Goal: Task Accomplishment & Management: Manage account settings

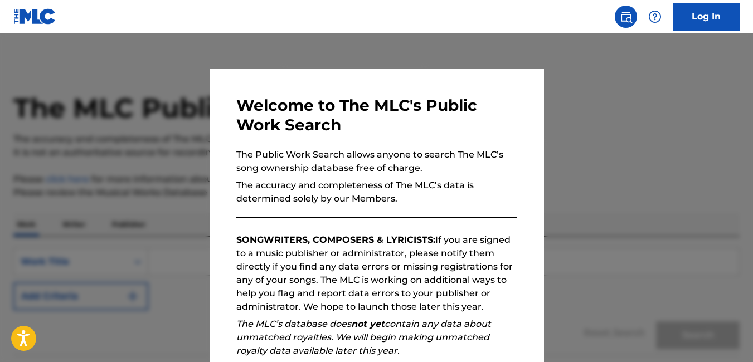
scroll to position [148, 0]
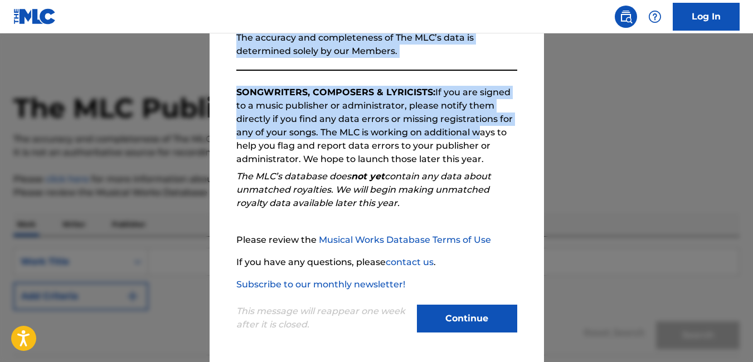
drag, startPoint x: 470, startPoint y: 283, endPoint x: 494, endPoint y: 386, distance: 105.8
click at [494, 362] on html "Press Alt+1 for screen-reader mode, Alt+0 to cancel Accessibility Screen-Reader…" at bounding box center [376, 181] width 753 height 362
drag, startPoint x: 494, startPoint y: 386, endPoint x: 458, endPoint y: 320, distance: 75.0
click at [458, 320] on button "Continue" at bounding box center [467, 319] width 100 height 28
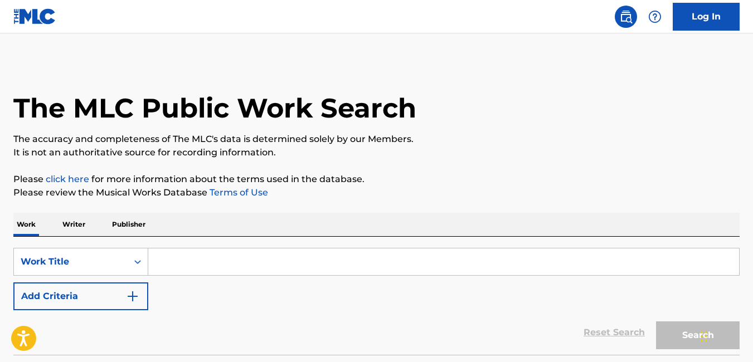
click at [233, 265] on input "Search Form" at bounding box center [443, 261] width 590 height 27
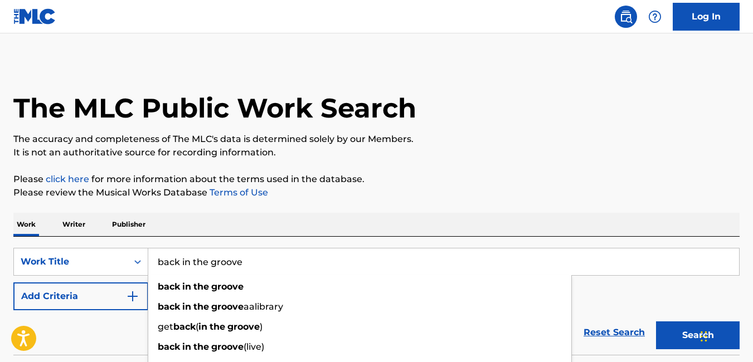
type input "back in the groove"
click at [656, 321] on button "Search" at bounding box center [698, 335] width 84 height 28
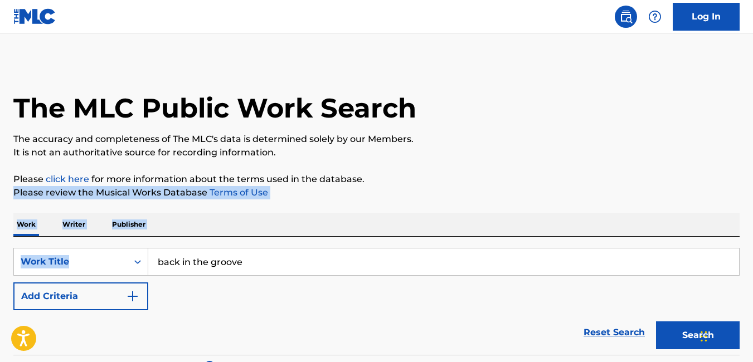
drag, startPoint x: 751, startPoint y: 172, endPoint x: 756, endPoint y: 274, distance: 102.0
click at [752, 274] on html "Accessibility Screen-Reader Guide, Feedback, and Issue Reporting | New window C…" at bounding box center [376, 181] width 753 height 362
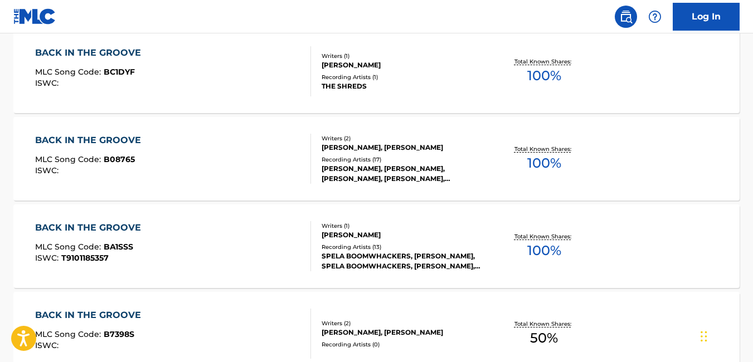
scroll to position [610, 0]
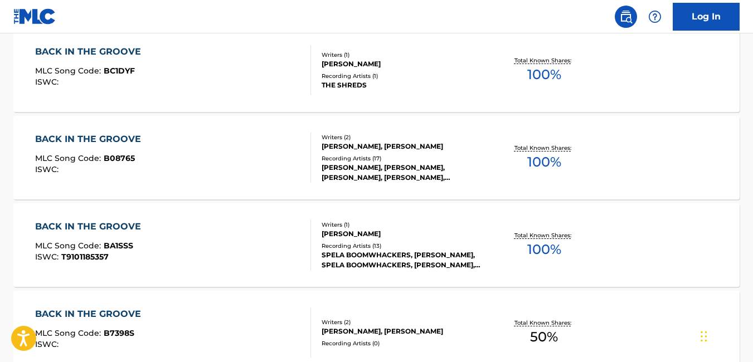
click at [112, 141] on div "BACK IN THE GROOVE" at bounding box center [90, 139] width 111 height 13
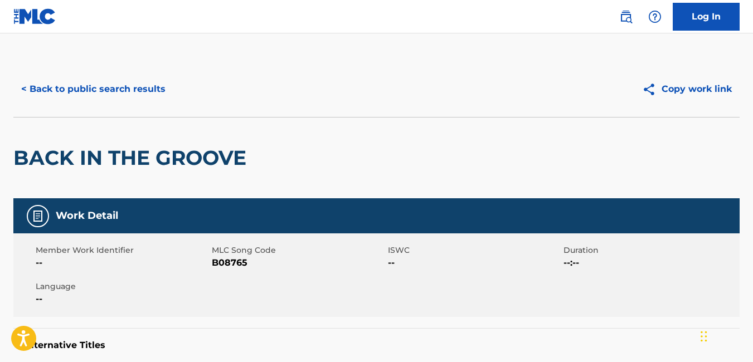
click at [124, 89] on button "< Back to public search results" at bounding box center [93, 89] width 160 height 28
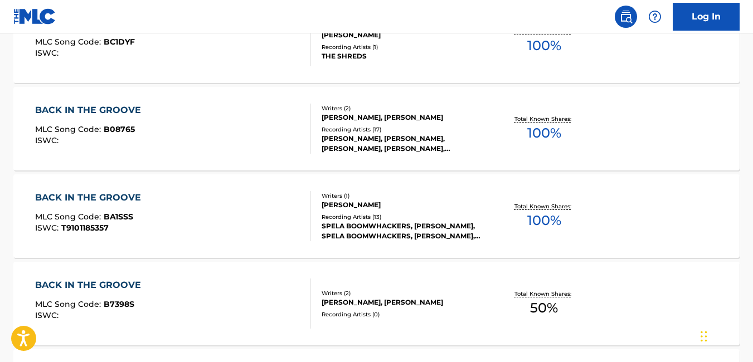
scroll to position [6, 0]
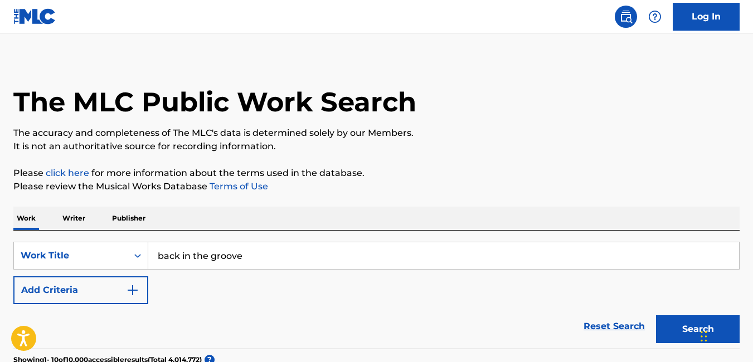
drag, startPoint x: 201, startPoint y: 245, endPoint x: 0, endPoint y: 216, distance: 203.1
click at [0, 216] on html "Accessibility Screen-Reader Guide, Feedback, and Issue Reporting | New window C…" at bounding box center [376, 175] width 753 height 362
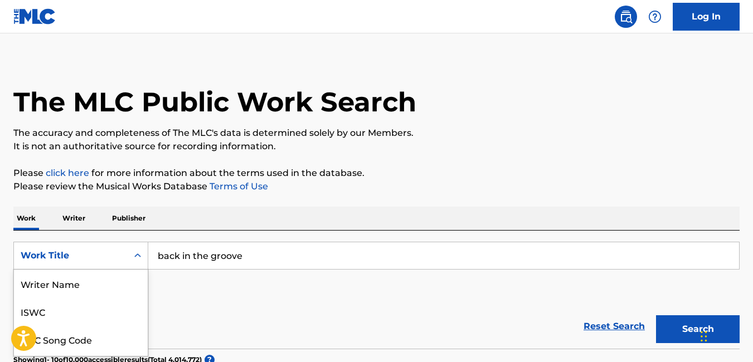
scroll to position [75, 0]
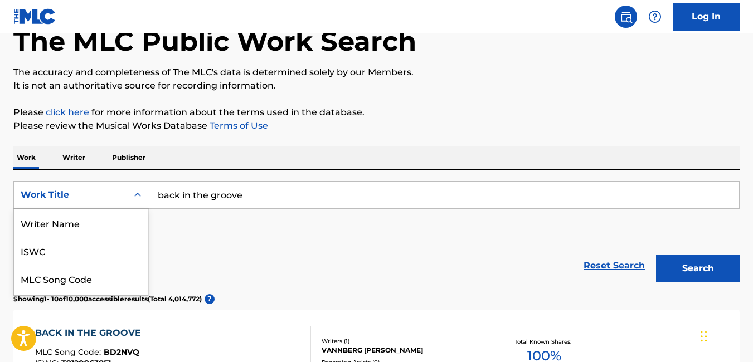
click at [68, 209] on div "8 results available. Use Up and Down to choose options, press Enter to select t…" at bounding box center [80, 195] width 135 height 28
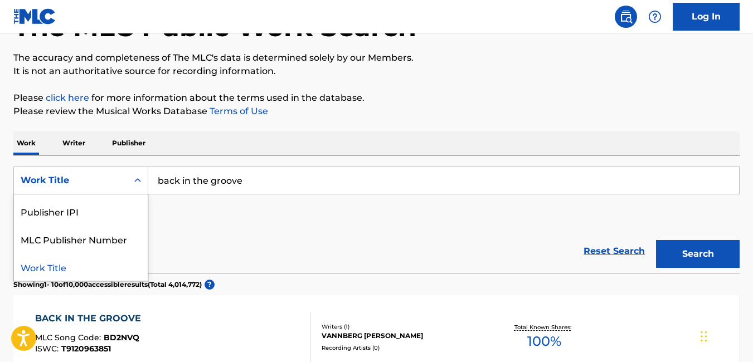
scroll to position [0, 0]
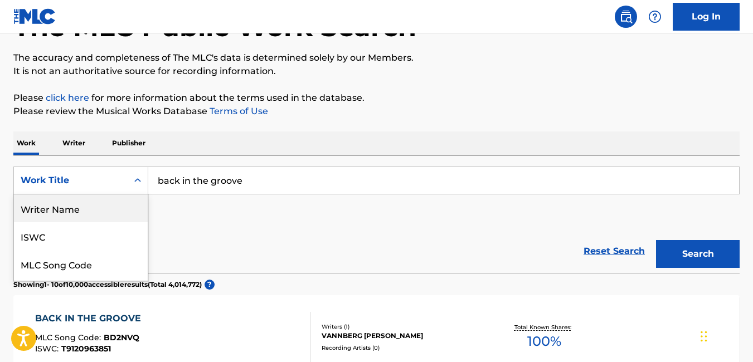
drag, startPoint x: 148, startPoint y: 214, endPoint x: 148, endPoint y: 241, distance: 27.3
click at [148, 241] on form "SearchWithCriteriadeba1066-894e-45ce-88a3-8d9c55c05820 8 results available. Use…" at bounding box center [376, 220] width 726 height 107
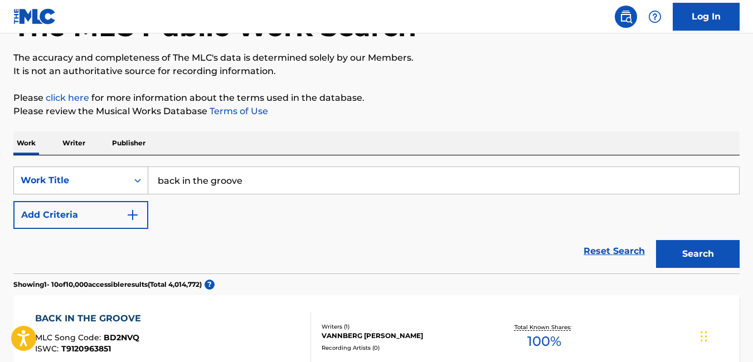
drag, startPoint x: 58, startPoint y: 172, endPoint x: 34, endPoint y: 170, distance: 24.0
click at [34, 170] on div "SearchWithCriteriadeba1066-894e-45ce-88a3-8d9c55c05820 Work Title back in the g…" at bounding box center [376, 181] width 726 height 28
click at [656, 240] on button "Search" at bounding box center [698, 254] width 84 height 28
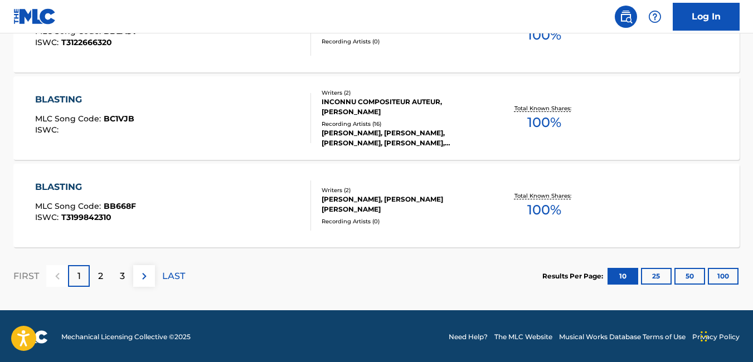
scroll to position [1002, 0]
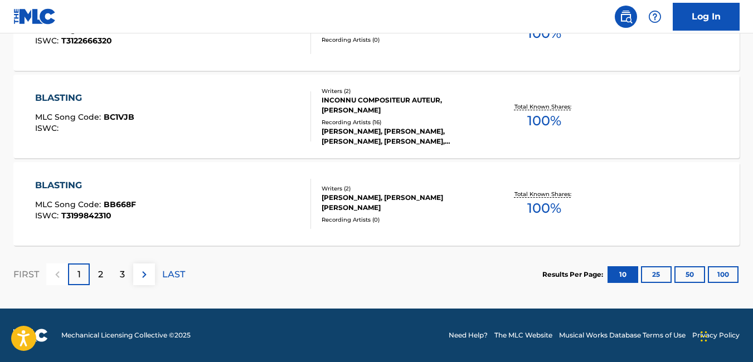
click at [100, 275] on p "2" at bounding box center [100, 274] width 5 height 13
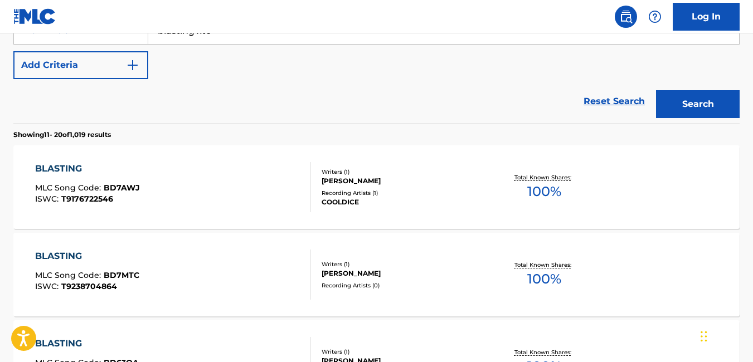
scroll to position [800, 0]
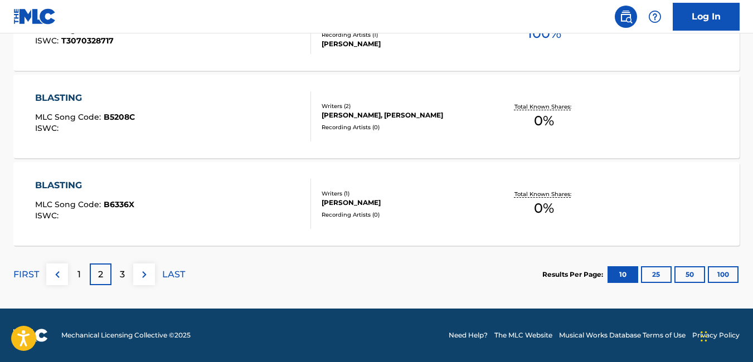
click at [126, 277] on div "3" at bounding box center [122, 274] width 22 height 22
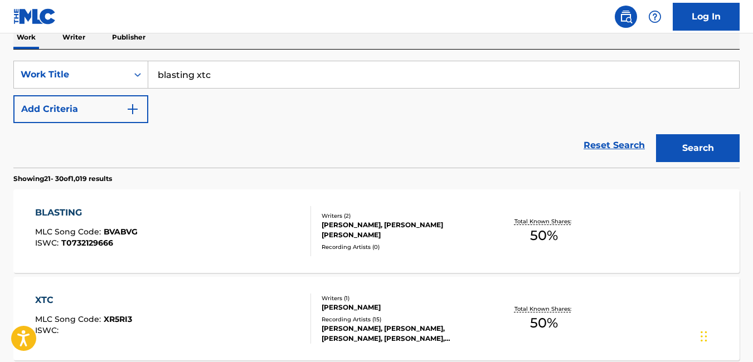
scroll to position [126, 0]
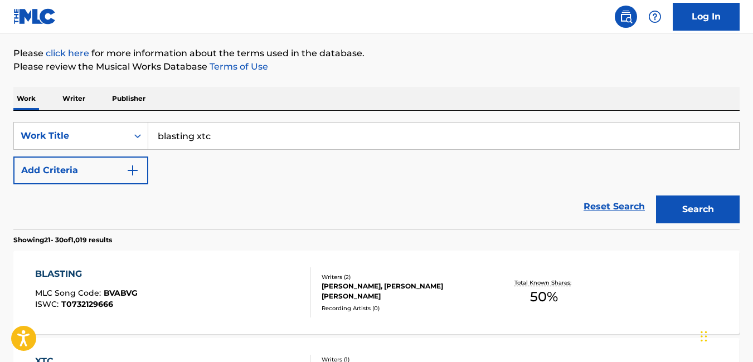
drag, startPoint x: 267, startPoint y: 134, endPoint x: 0, endPoint y: 118, distance: 267.3
click at [0, 118] on html "Accessibility Screen-Reader Guide, Feedback, and Issue Reporting | New window C…" at bounding box center [376, 55] width 753 height 362
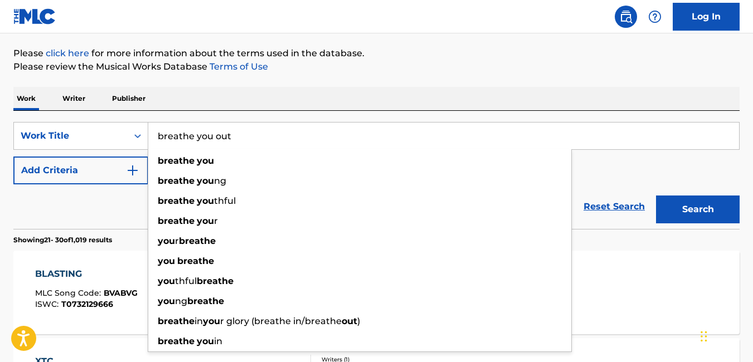
type input "breathe you out"
click at [656, 196] on button "Search" at bounding box center [698, 210] width 84 height 28
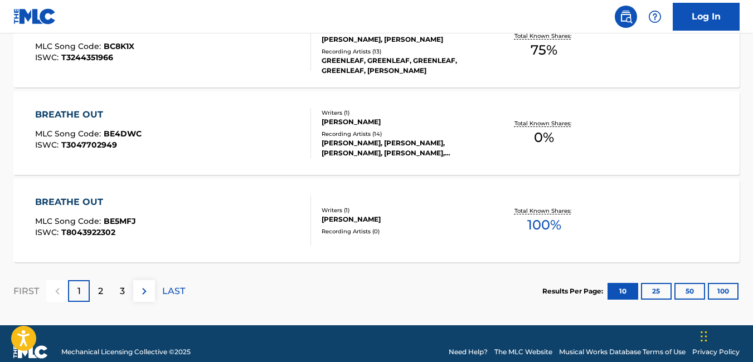
scroll to position [0, 0]
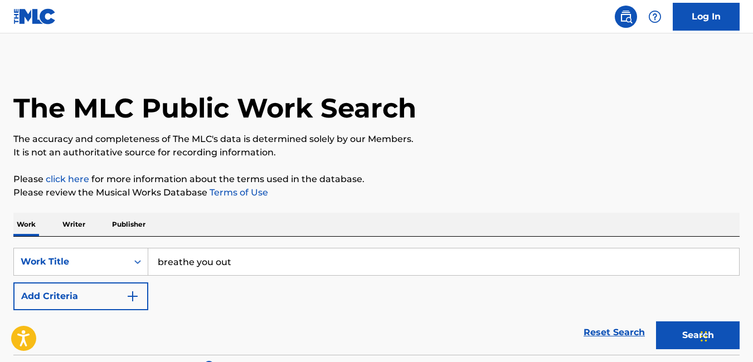
drag, startPoint x: 278, startPoint y: 259, endPoint x: 71, endPoint y: 244, distance: 207.8
click at [71, 244] on div "SearchWithCriteriadeba1066-894e-45ce-88a3-8d9c55c05820 Work Title breathe you o…" at bounding box center [376, 296] width 726 height 118
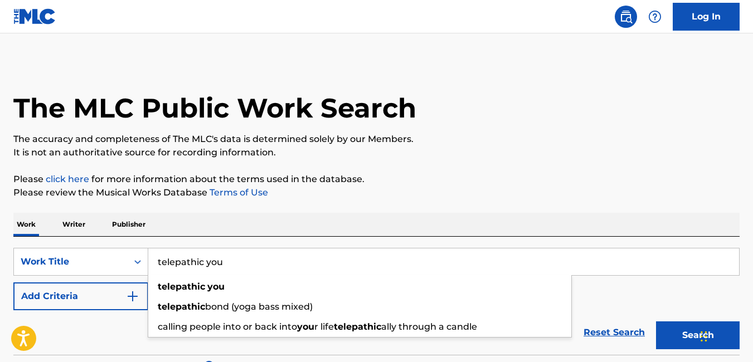
type input "telepathic you"
click at [656, 321] on button "Search" at bounding box center [698, 335] width 84 height 28
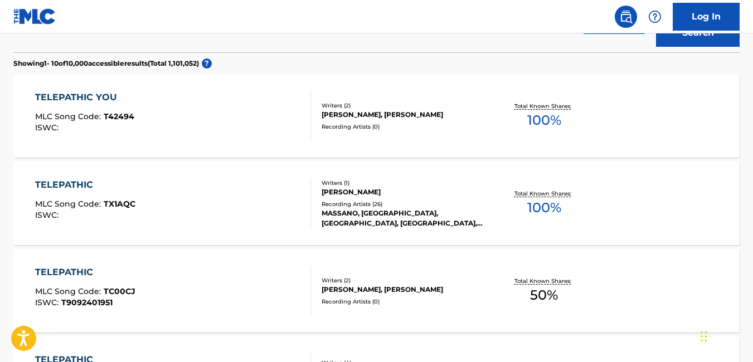
scroll to position [290, 0]
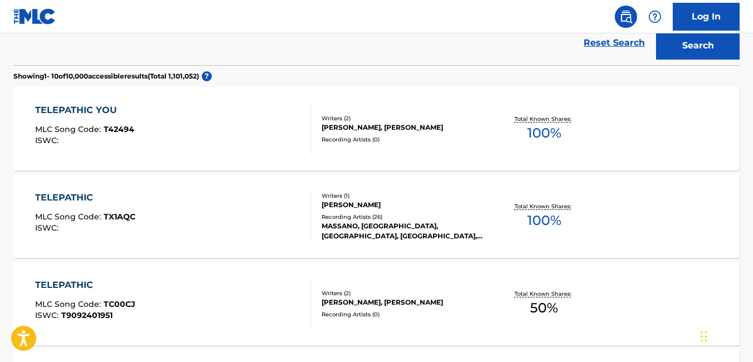
click at [85, 110] on div "TELEPATHIC YOU" at bounding box center [84, 110] width 99 height 13
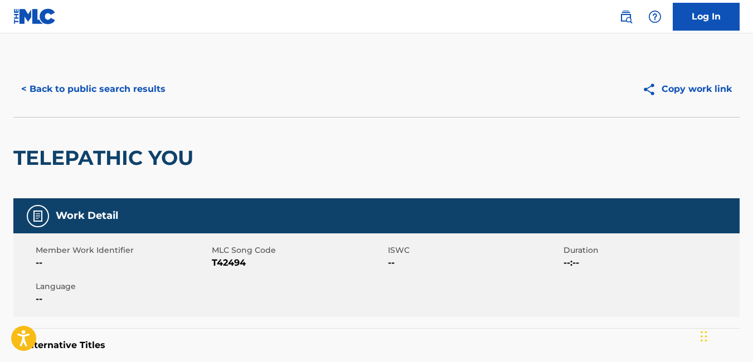
click at [81, 89] on button "< Back to public search results" at bounding box center [93, 89] width 160 height 28
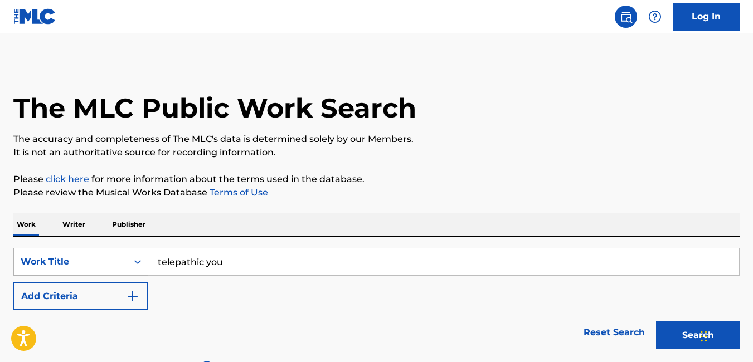
click at [84, 266] on div "Work Title" at bounding box center [80, 262] width 135 height 28
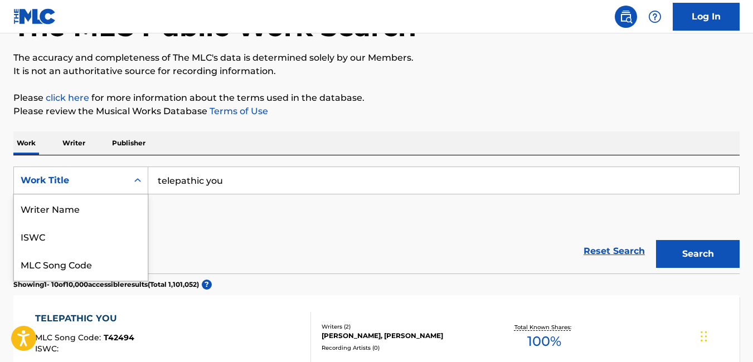
scroll to position [56, 0]
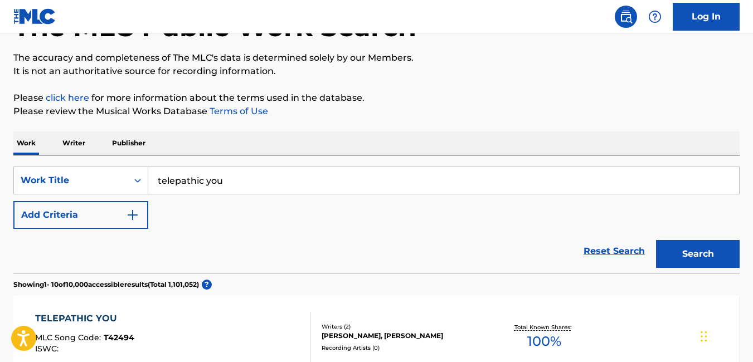
drag, startPoint x: 250, startPoint y: 182, endPoint x: 0, endPoint y: 156, distance: 250.9
click at [0, 164] on html "Accessibility Screen-Reader Guide, Feedback, and Issue Reporting | New window C…" at bounding box center [376, 100] width 753 height 362
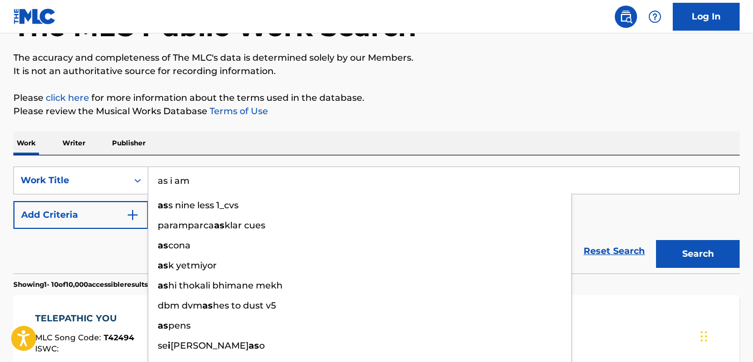
type input "as i am"
click at [656, 240] on button "Search" at bounding box center [698, 254] width 84 height 28
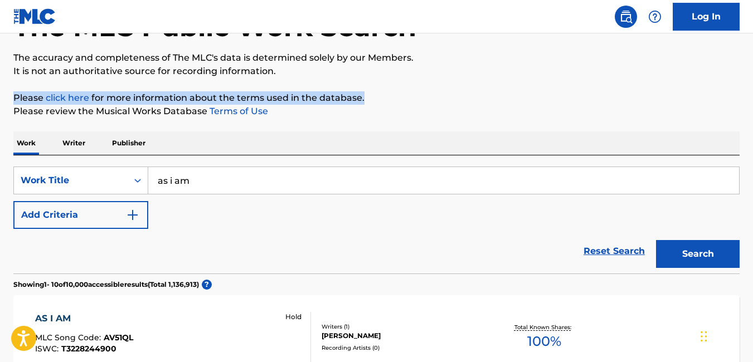
drag, startPoint x: 750, startPoint y: 72, endPoint x: 753, endPoint y: 101, distance: 29.1
click at [752, 101] on html "Accessibility Screen-Reader Guide, Feedback, and Issue Reporting | New window C…" at bounding box center [376, 100] width 753 height 362
click at [103, 225] on button "Add Criteria" at bounding box center [80, 215] width 135 height 28
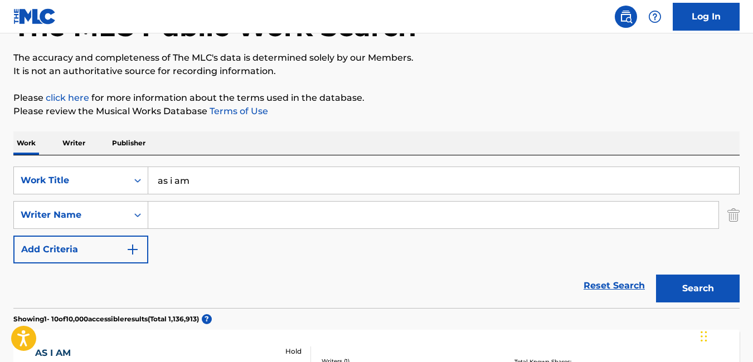
click at [199, 214] on input "Search Form" at bounding box center [433, 215] width 570 height 27
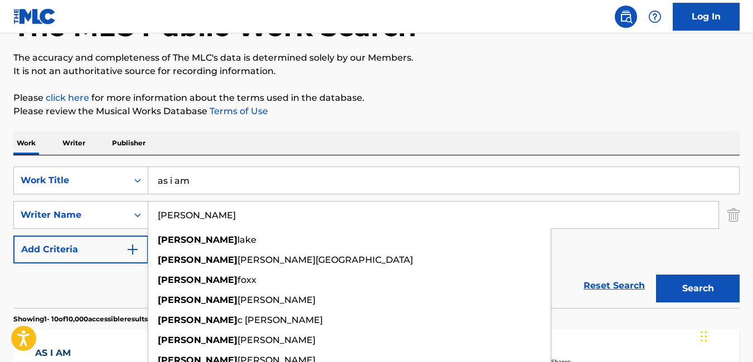
type input "[PERSON_NAME]"
click at [656, 275] on button "Search" at bounding box center [698, 289] width 84 height 28
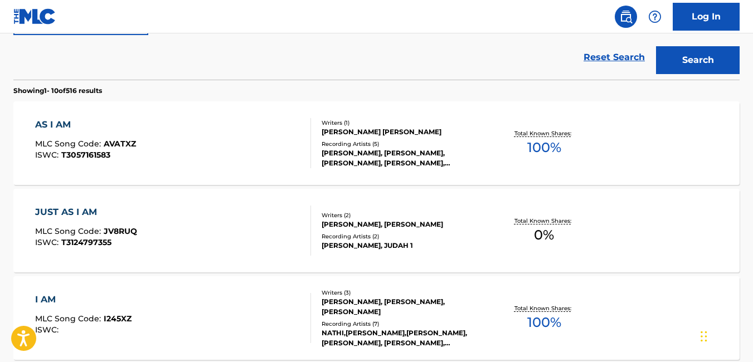
scroll to position [323, 0]
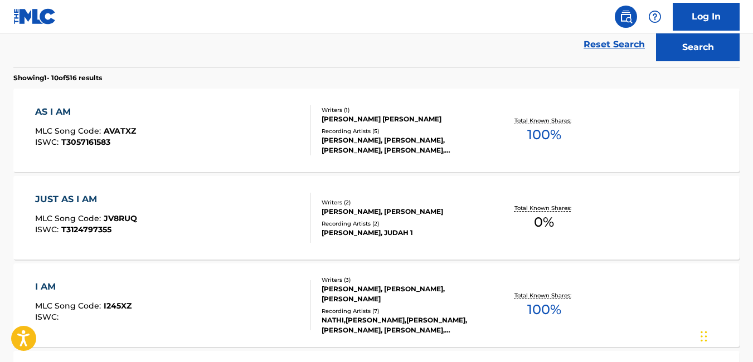
click at [51, 113] on div "AS I AM" at bounding box center [85, 111] width 101 height 13
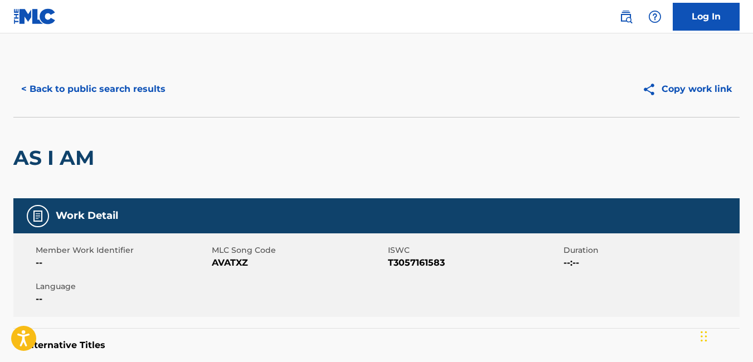
scroll to position [1, 0]
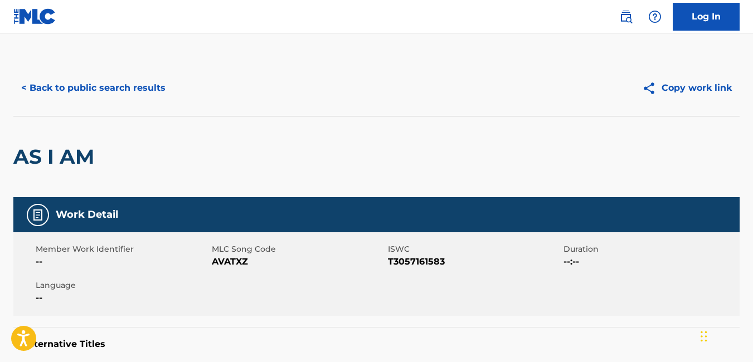
click at [148, 80] on button "< Back to public search results" at bounding box center [93, 88] width 160 height 28
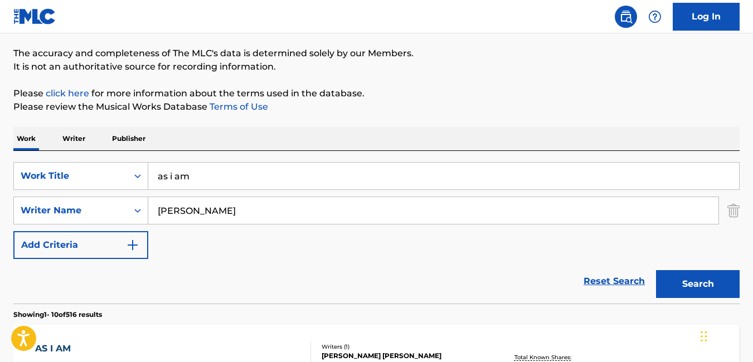
scroll to position [80, 0]
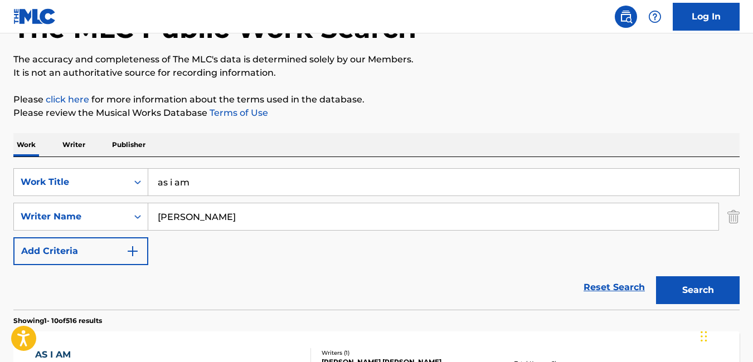
drag, startPoint x: 226, startPoint y: 184, endPoint x: 0, endPoint y: 153, distance: 228.3
click at [0, 153] on html "Accessibility Screen-Reader Guide, Feedback, and Issue Reporting | New window C…" at bounding box center [376, 101] width 753 height 362
type input "p"
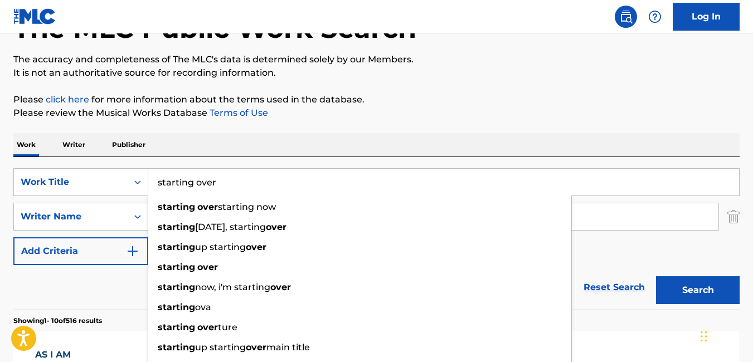
type input "starting over"
click at [656, 276] on button "Search" at bounding box center [698, 290] width 84 height 28
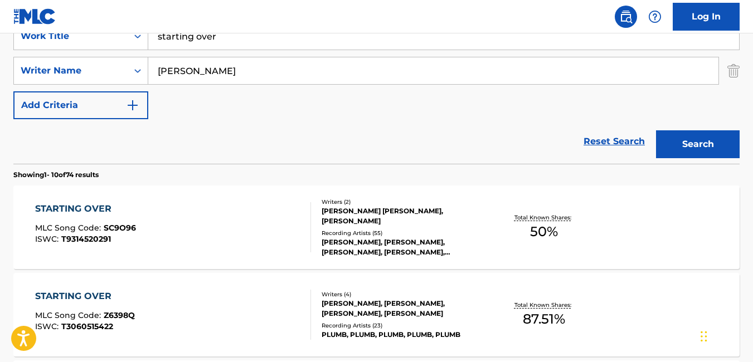
scroll to position [230, 0]
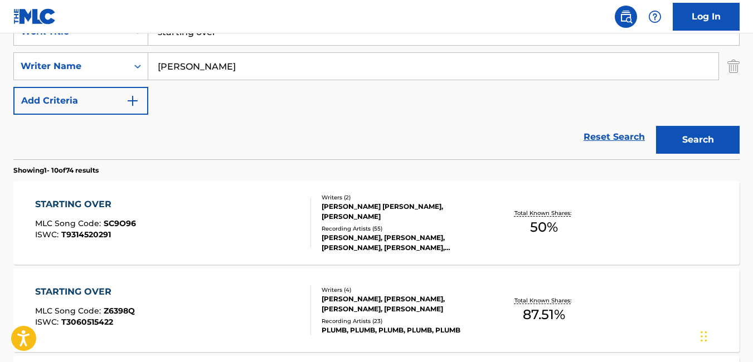
click at [94, 196] on div "STARTING OVER MLC Song Code : SC9O96 ISWC : T9314520291 Writers ( 2 ) [PERSON_N…" at bounding box center [376, 223] width 726 height 84
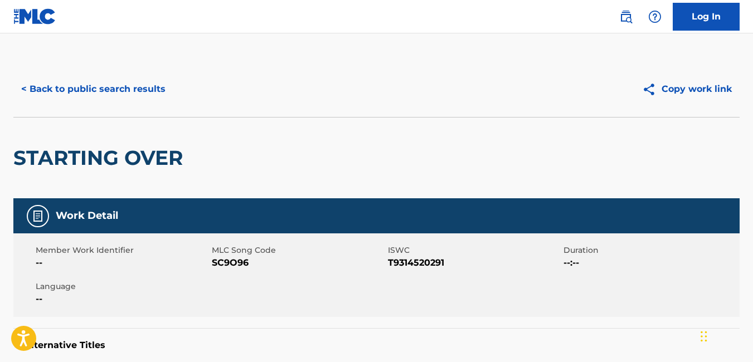
click at [113, 80] on button "< Back to public search results" at bounding box center [93, 89] width 160 height 28
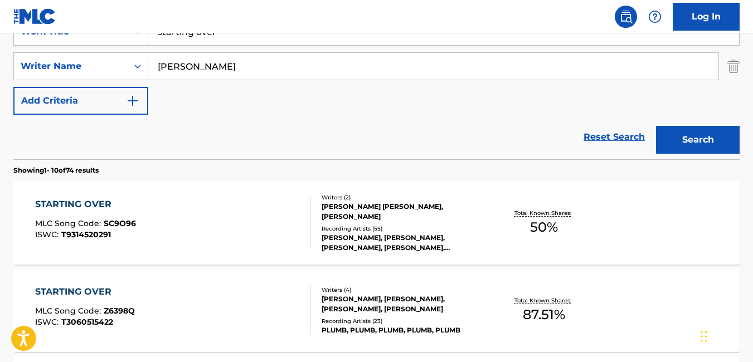
scroll to position [159, 0]
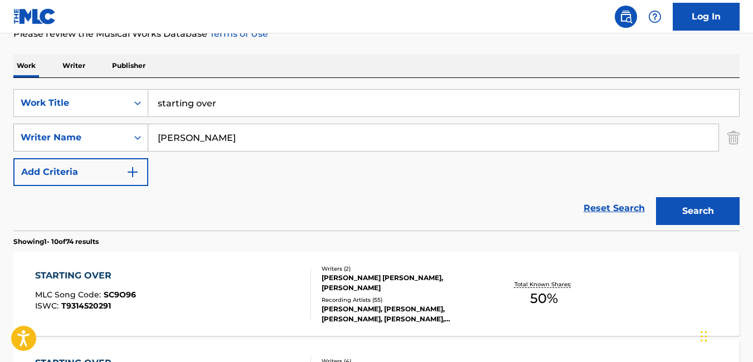
drag, startPoint x: 248, startPoint y: 129, endPoint x: 121, endPoint y: 131, distance: 127.0
click at [121, 131] on div "SearchWithCriteria95915196-a5f8-42d9-ab76-1f4abc5534d3 Writer Name [PERSON_NAME]" at bounding box center [376, 138] width 726 height 28
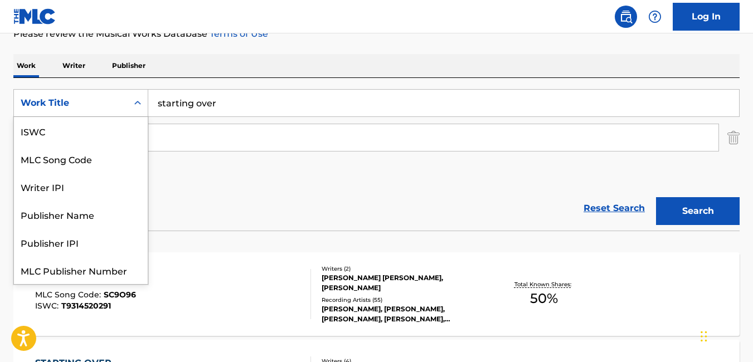
click at [76, 96] on div "Work Title" at bounding box center [71, 102] width 114 height 21
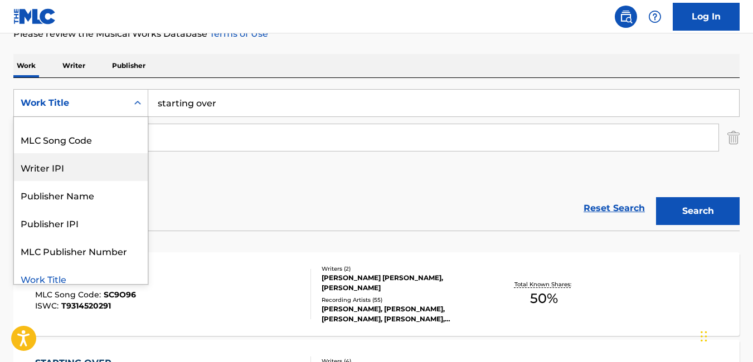
scroll to position [28, 0]
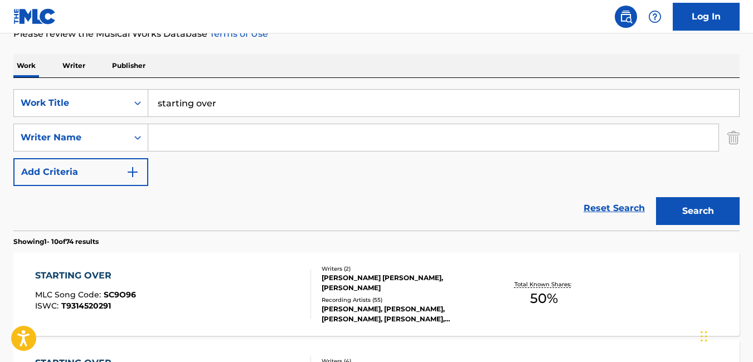
click at [82, 71] on p "Writer" at bounding box center [74, 65] width 30 height 23
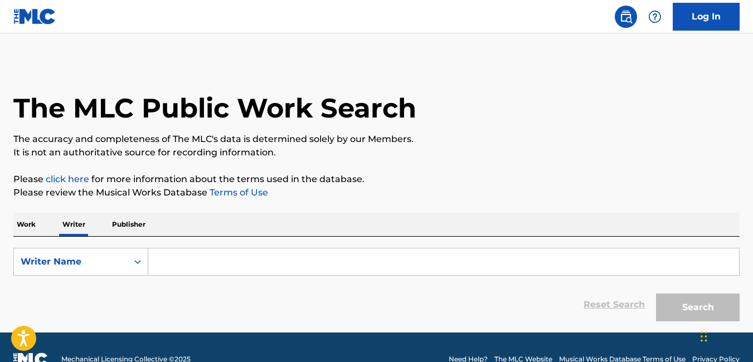
click at [208, 256] on input "Search Form" at bounding box center [443, 261] width 590 height 27
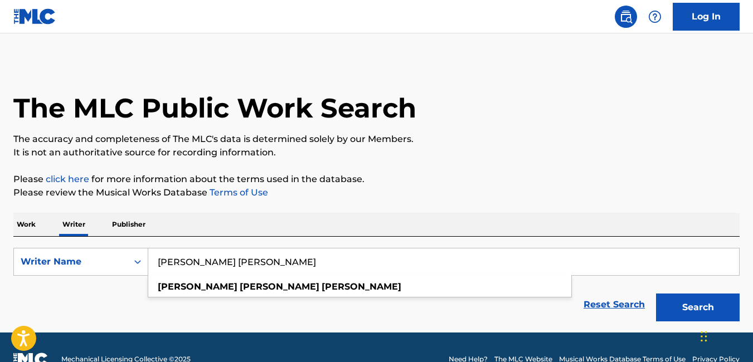
type input "[PERSON_NAME] [PERSON_NAME]"
click at [656, 294] on button "Search" at bounding box center [698, 308] width 84 height 28
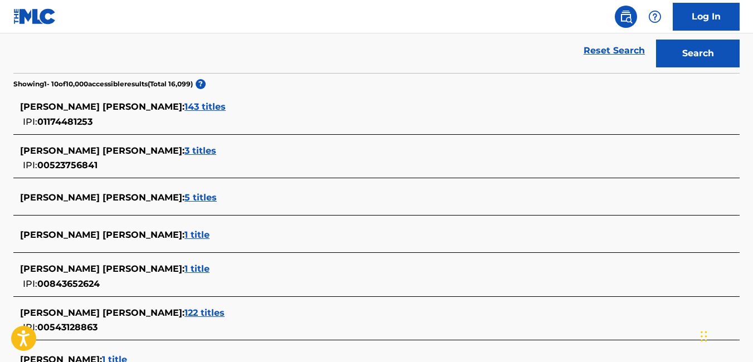
scroll to position [256, 0]
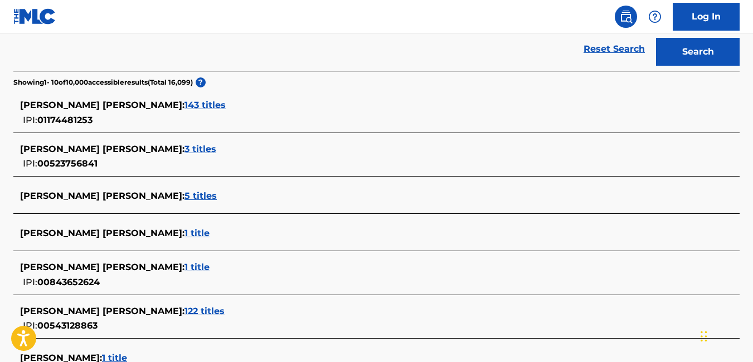
click at [184, 103] on span "143 titles" at bounding box center [204, 105] width 41 height 11
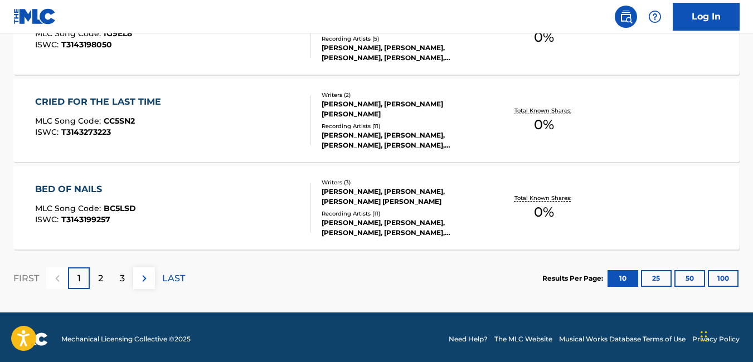
scroll to position [999, 0]
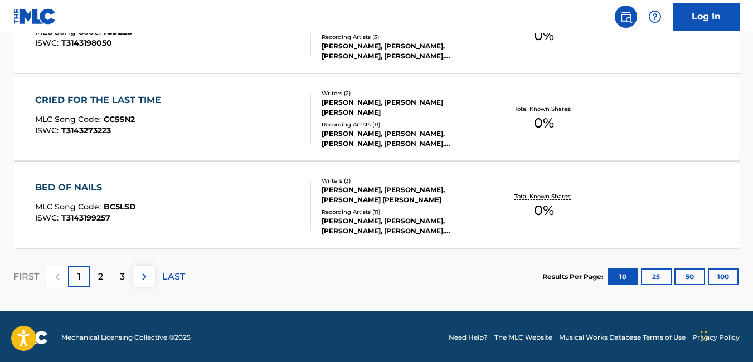
click at [730, 278] on button "100" at bounding box center [722, 276] width 31 height 17
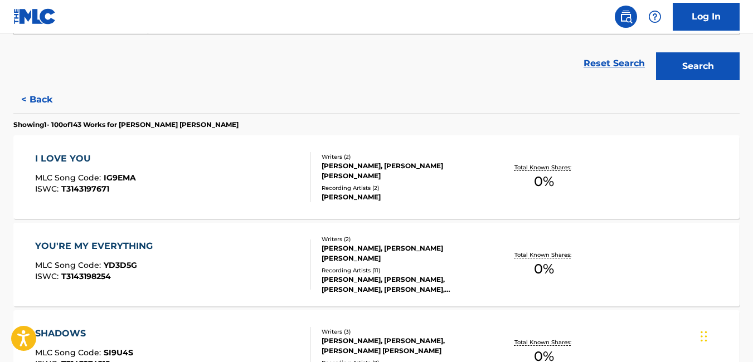
scroll to position [256, 0]
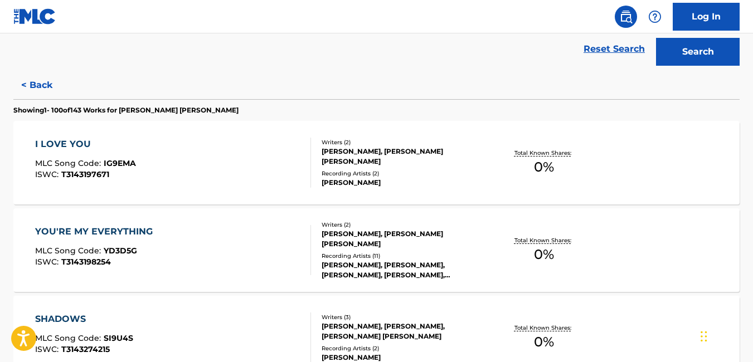
click at [82, 142] on div "I LOVE YOU" at bounding box center [85, 144] width 101 height 13
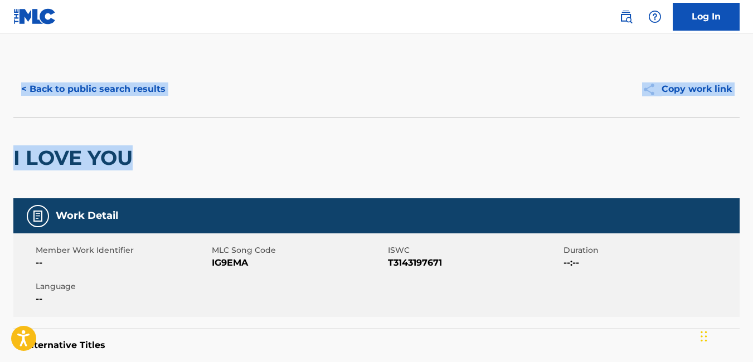
drag, startPoint x: 752, startPoint y: 19, endPoint x: 758, endPoint y: 175, distance: 156.1
click at [752, 175] on html "Accessibility Screen-Reader Guide, Feedback, and Issue Reporting | New window C…" at bounding box center [376, 181] width 753 height 362
click at [61, 91] on button "< Back to public search results" at bounding box center [93, 89] width 160 height 28
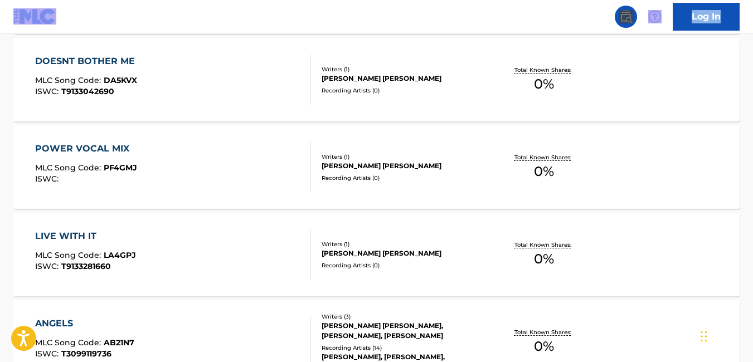
scroll to position [2597, 0]
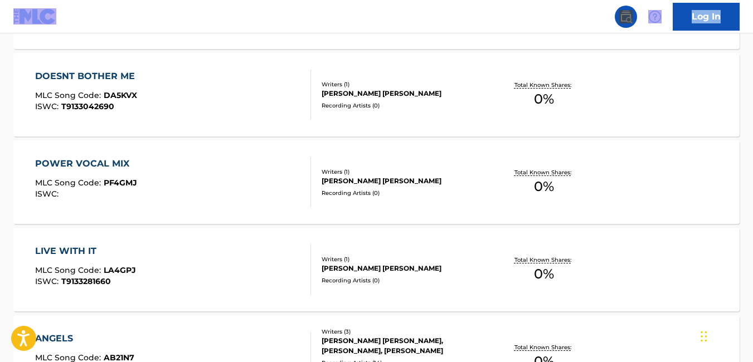
click at [108, 160] on div "POWER VOCAL MIX" at bounding box center [86, 163] width 102 height 13
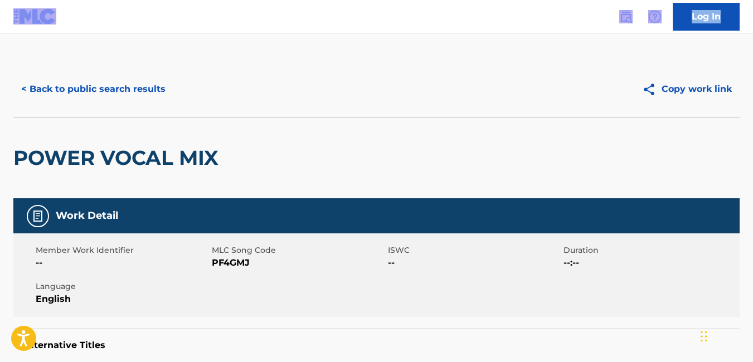
click at [148, 93] on button "< Back to public search results" at bounding box center [93, 89] width 160 height 28
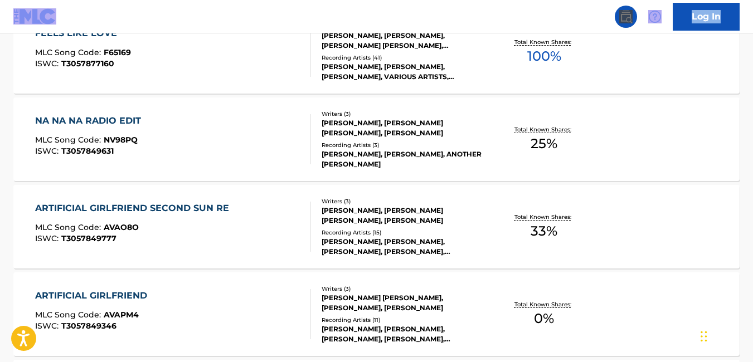
scroll to position [7552, 0]
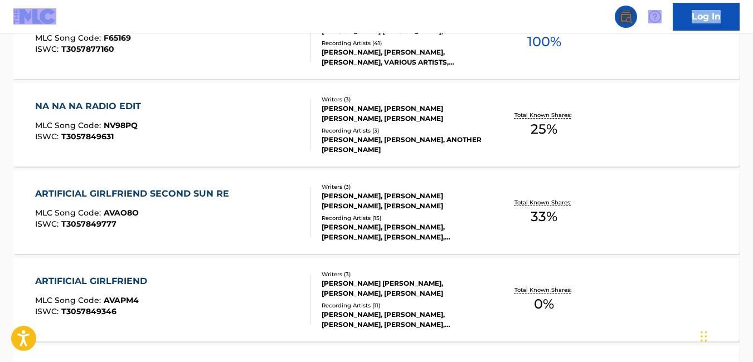
click at [196, 196] on div "ARTIFICIAL GIRLFRIEND SECOND SUN RE" at bounding box center [134, 193] width 199 height 13
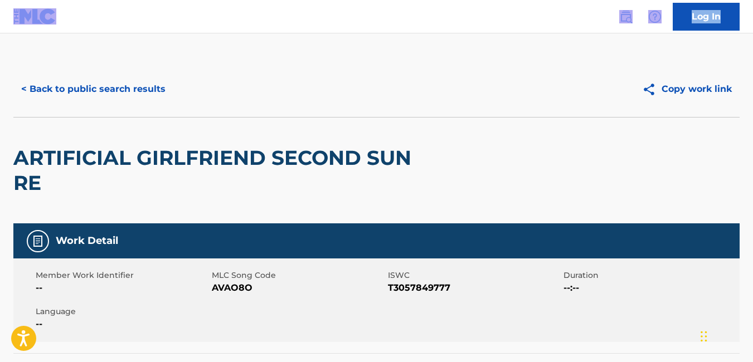
click at [119, 90] on button "< Back to public search results" at bounding box center [93, 89] width 160 height 28
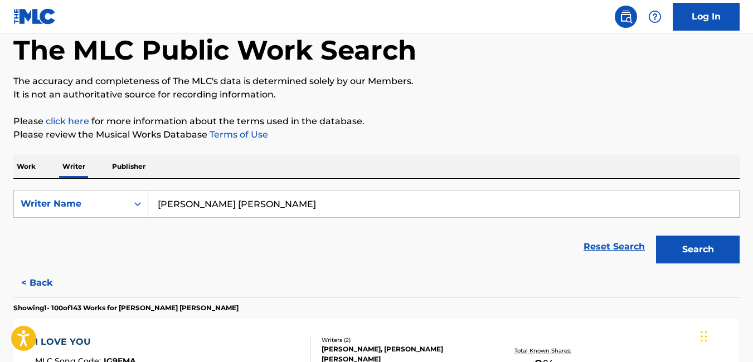
click at [282, 208] on input "[PERSON_NAME] [PERSON_NAME]" at bounding box center [443, 204] width 590 height 27
type input "[PERSON_NAME] [PERSON_NAME]"
click at [656, 236] on button "Search" at bounding box center [698, 250] width 84 height 28
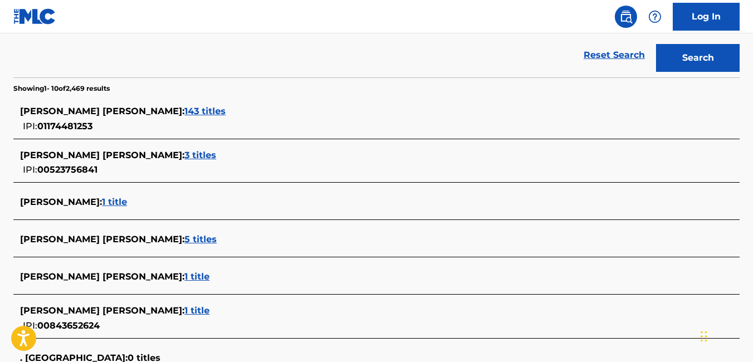
scroll to position [262, 0]
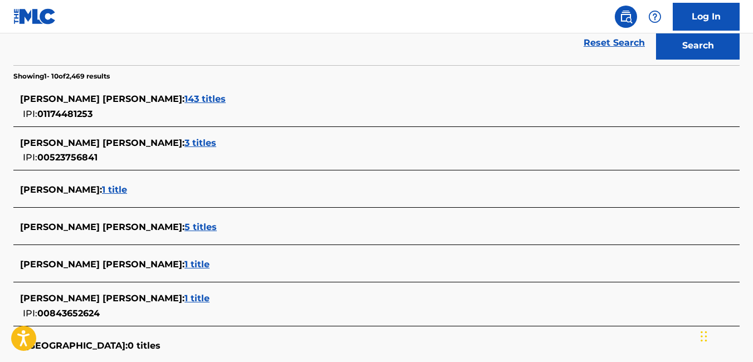
click at [184, 267] on span "1 title" at bounding box center [196, 264] width 25 height 11
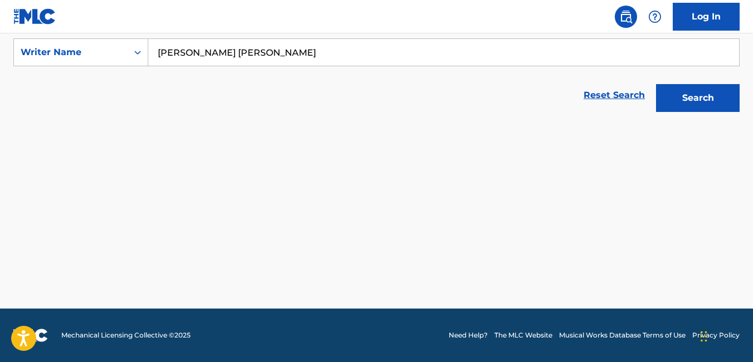
scroll to position [209, 0]
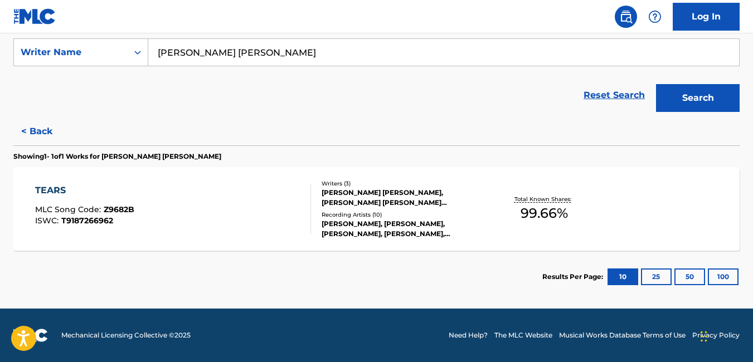
click at [56, 187] on div "TEARS" at bounding box center [84, 190] width 99 height 13
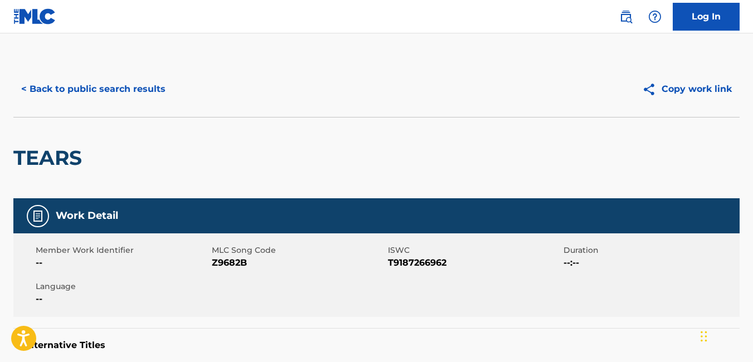
click at [96, 92] on button "< Back to public search results" at bounding box center [93, 89] width 160 height 28
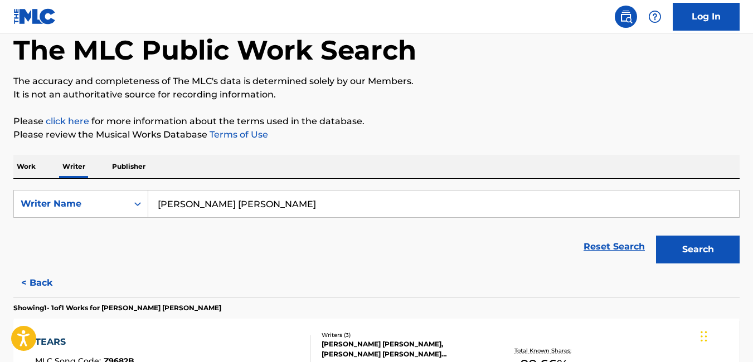
scroll to position [209, 0]
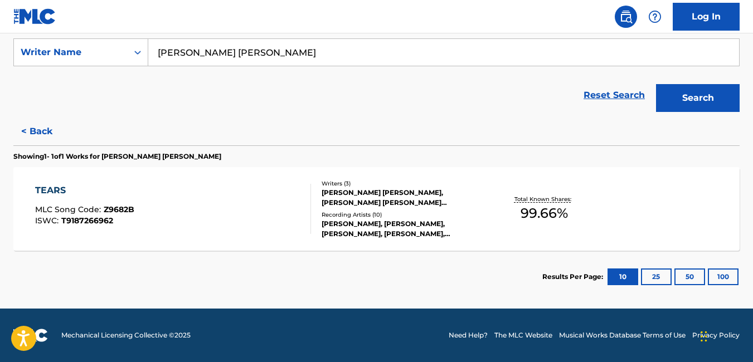
click at [55, 132] on button "< Back" at bounding box center [46, 132] width 67 height 28
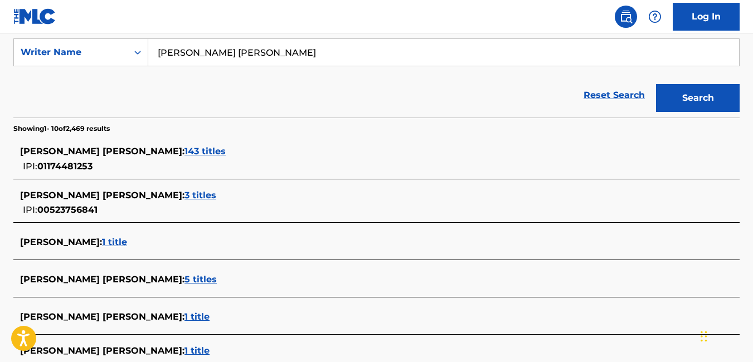
click at [127, 245] on span "1 title" at bounding box center [114, 242] width 25 height 11
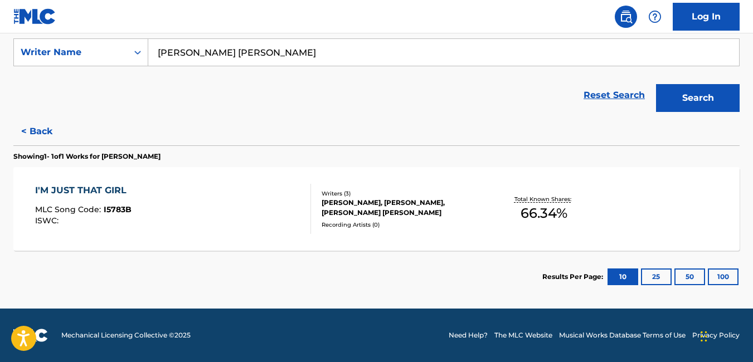
click at [118, 194] on div "I'M JUST THAT GIRL" at bounding box center [83, 190] width 97 height 13
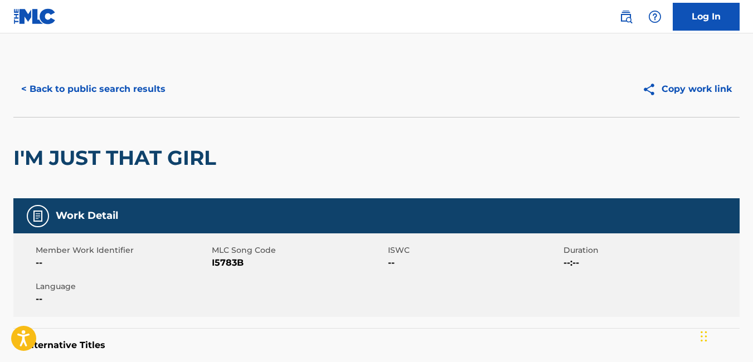
click at [39, 82] on button "< Back to public search results" at bounding box center [93, 89] width 160 height 28
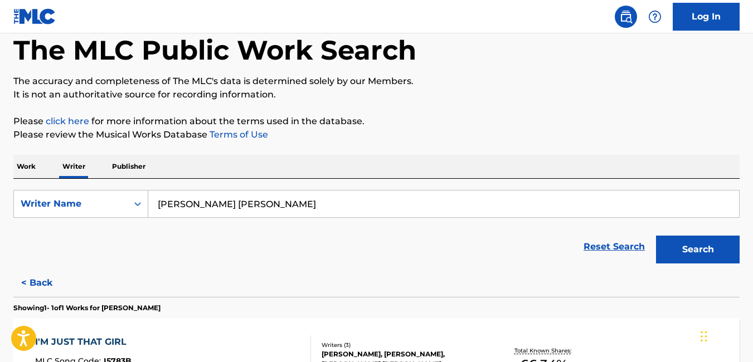
click at [241, 204] on input "[PERSON_NAME] [PERSON_NAME]" at bounding box center [443, 204] width 590 height 27
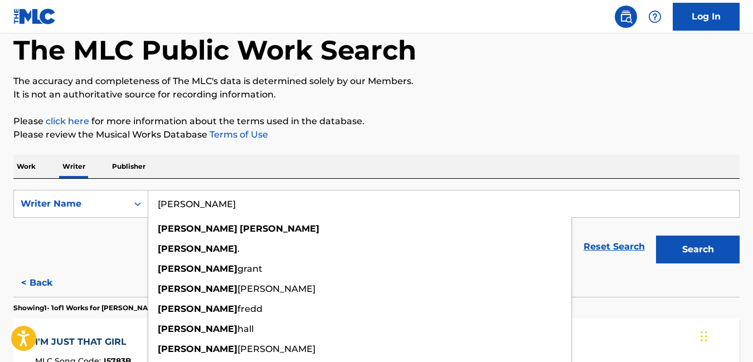
type input "[PERSON_NAME]"
click at [656, 236] on button "Search" at bounding box center [698, 250] width 84 height 28
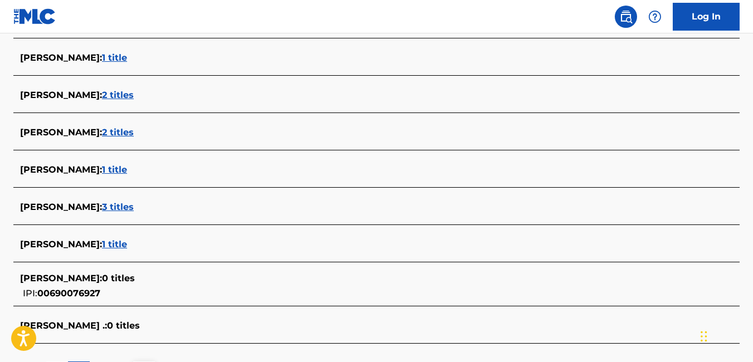
scroll to position [404, 0]
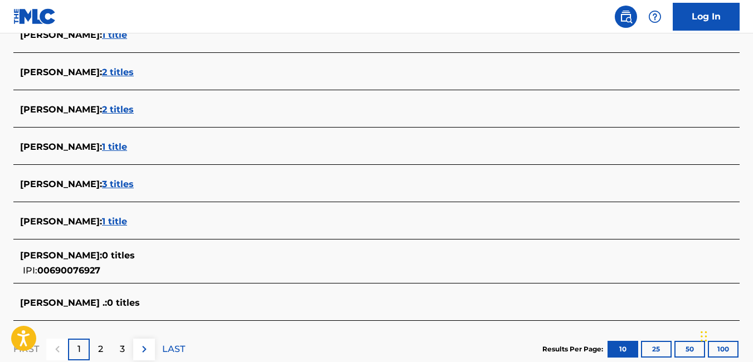
click at [123, 223] on span "1 title" at bounding box center [114, 221] width 25 height 11
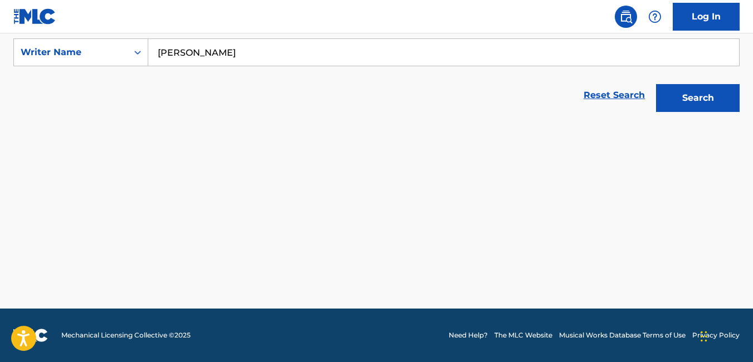
scroll to position [209, 0]
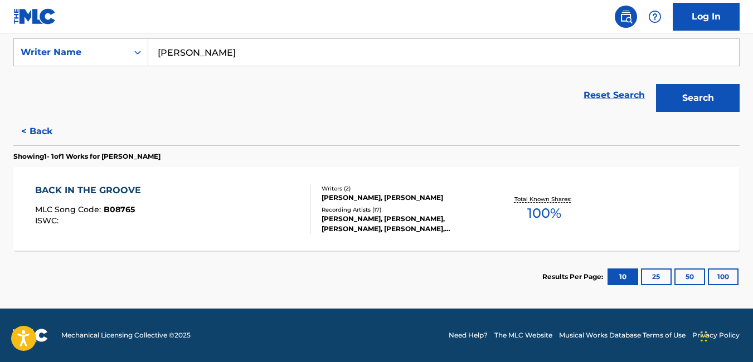
click at [43, 129] on button "< Back" at bounding box center [46, 132] width 67 height 28
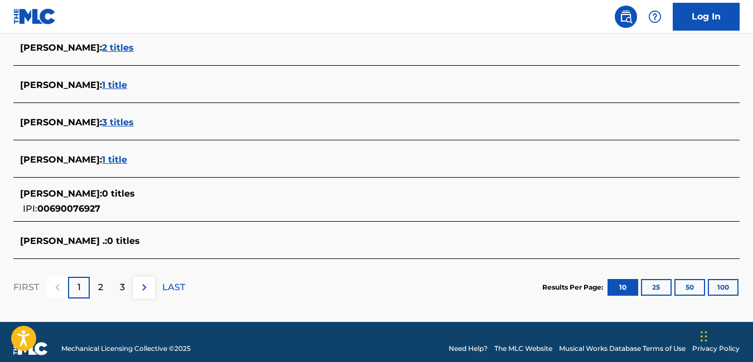
scroll to position [467, 0]
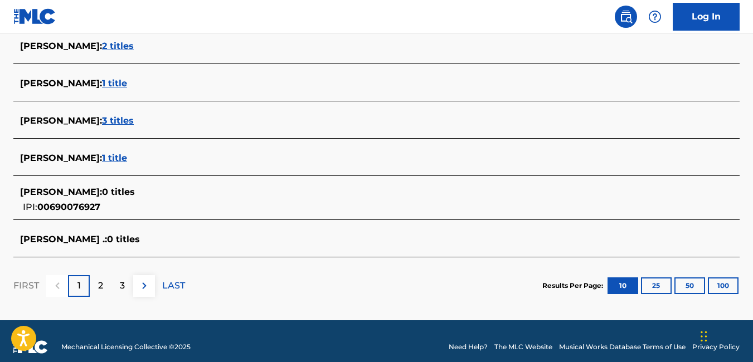
click at [125, 121] on span "3 titles" at bounding box center [118, 120] width 32 height 11
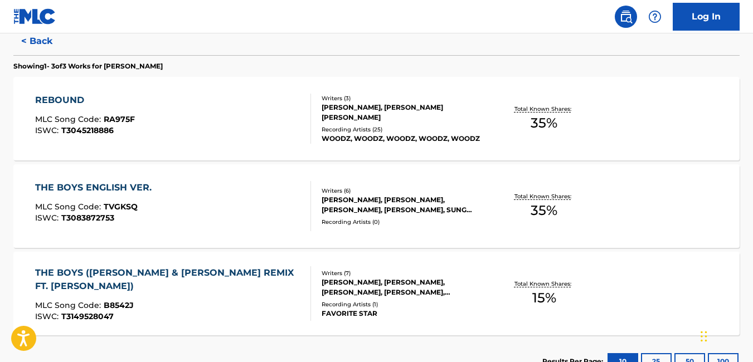
scroll to position [297, 0]
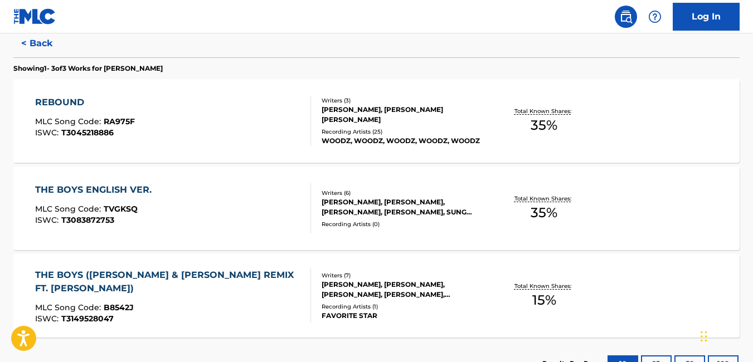
click at [33, 43] on button "< Back" at bounding box center [46, 44] width 67 height 28
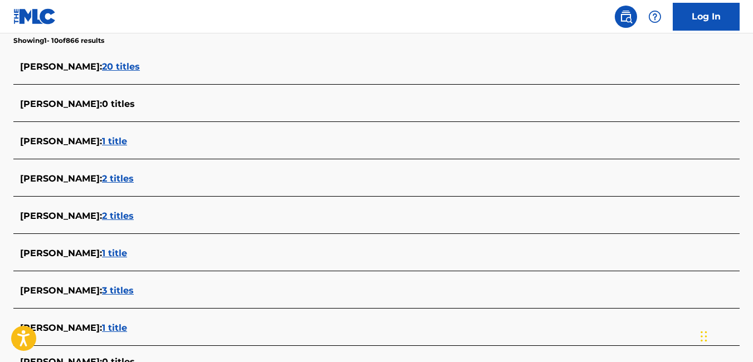
click at [102, 69] on span "20 titles" at bounding box center [121, 66] width 38 height 11
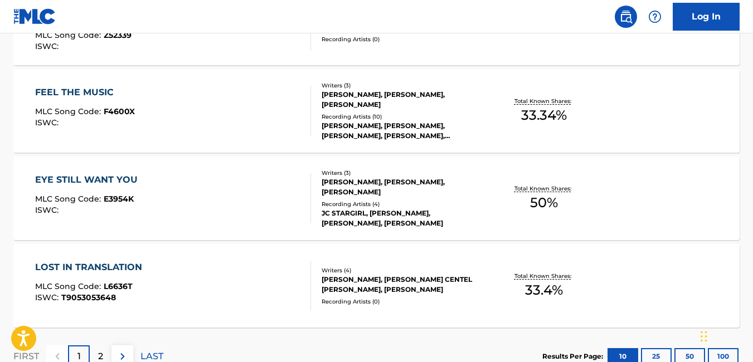
scroll to position [921, 0]
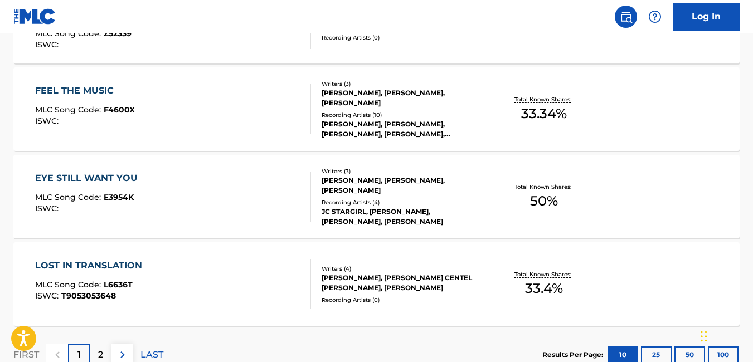
click at [74, 94] on div "FEEL THE MUSIC" at bounding box center [85, 90] width 100 height 13
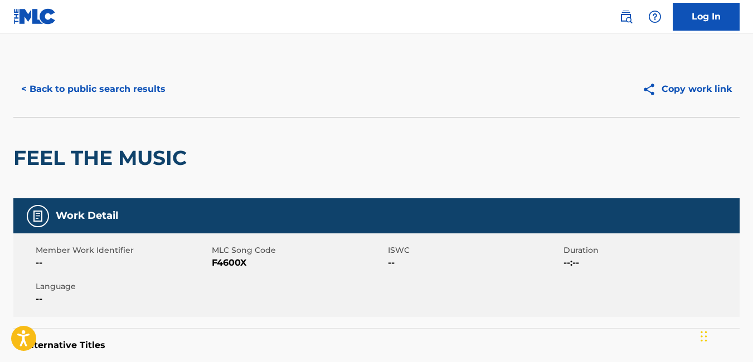
click at [95, 90] on button "< Back to public search results" at bounding box center [93, 89] width 160 height 28
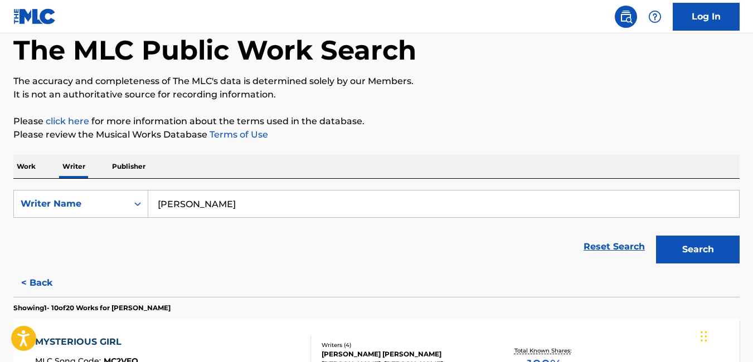
click at [716, 20] on link "Log In" at bounding box center [705, 17] width 67 height 28
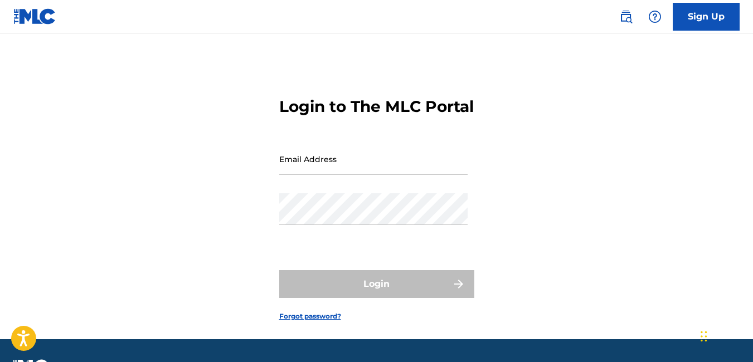
click at [393, 175] on input "Email Address" at bounding box center [373, 159] width 188 height 32
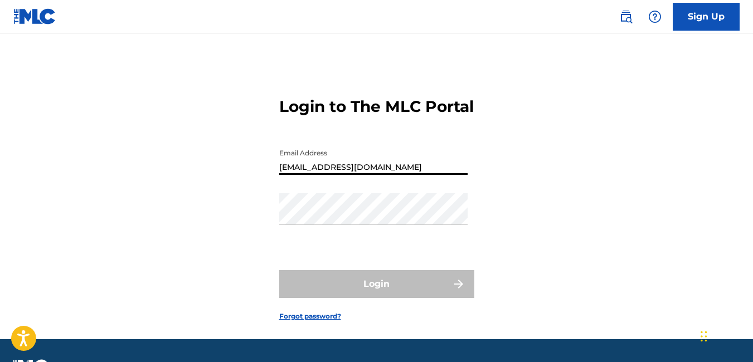
type input "[EMAIL_ADDRESS][DOMAIN_NAME]"
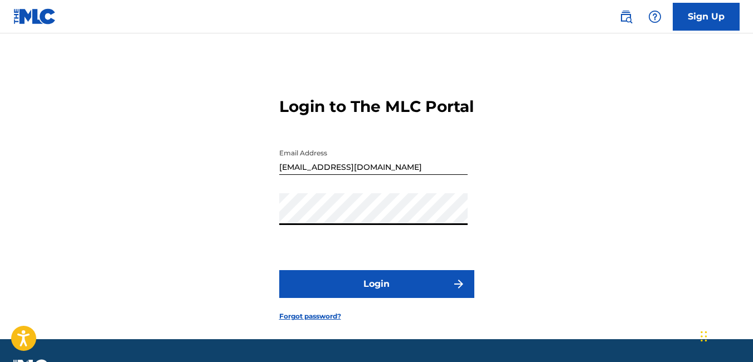
click at [279, 270] on button "Login" at bounding box center [376, 284] width 195 height 28
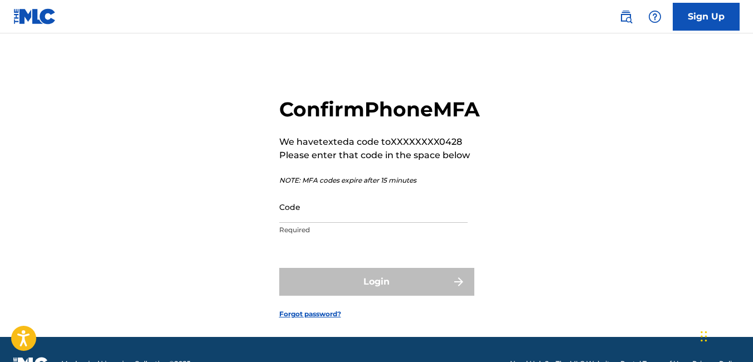
click at [388, 223] on input "Code" at bounding box center [373, 207] width 188 height 32
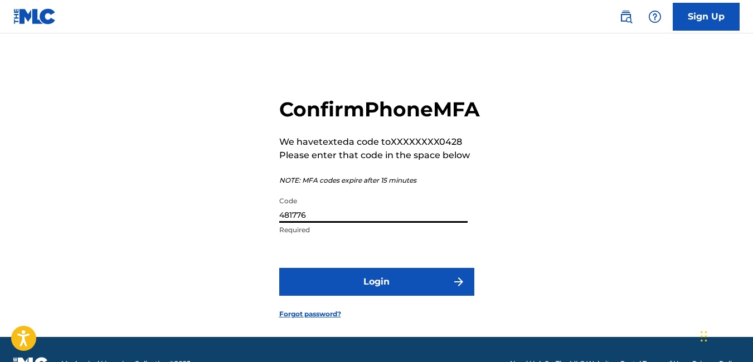
type input "481776"
click at [279, 268] on button "Login" at bounding box center [376, 282] width 195 height 28
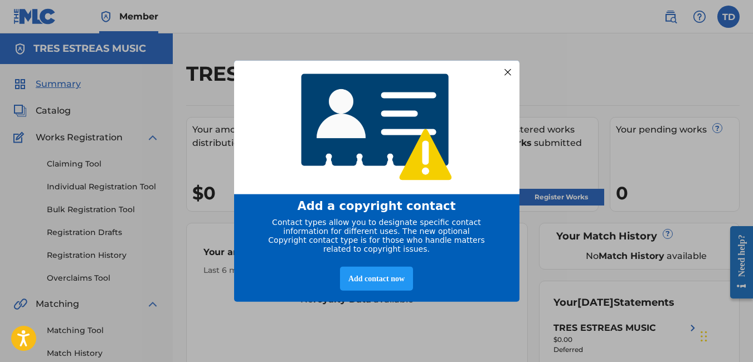
click at [506, 67] on div at bounding box center [507, 72] width 14 height 14
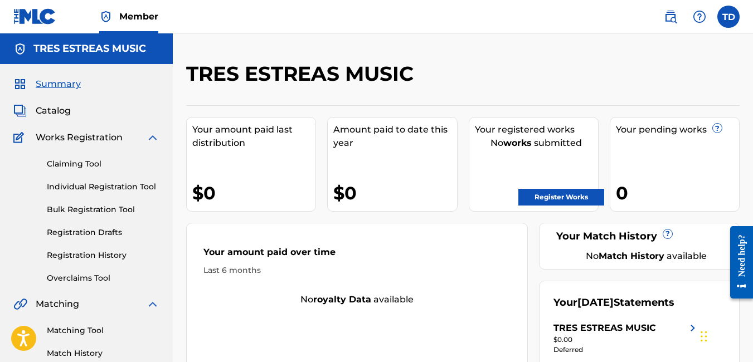
click at [51, 109] on span "Catalog" at bounding box center [53, 110] width 35 height 13
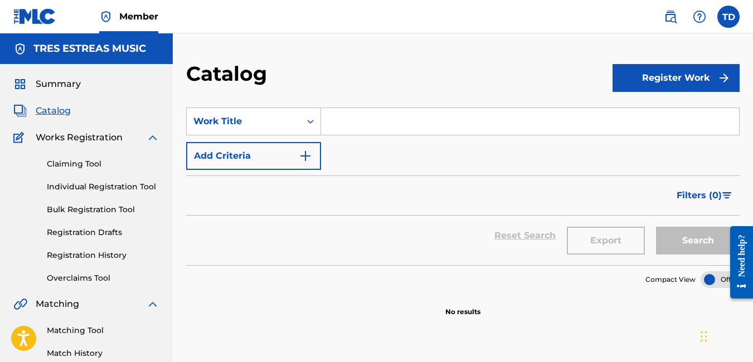
click at [76, 84] on span "Summary" at bounding box center [58, 83] width 45 height 13
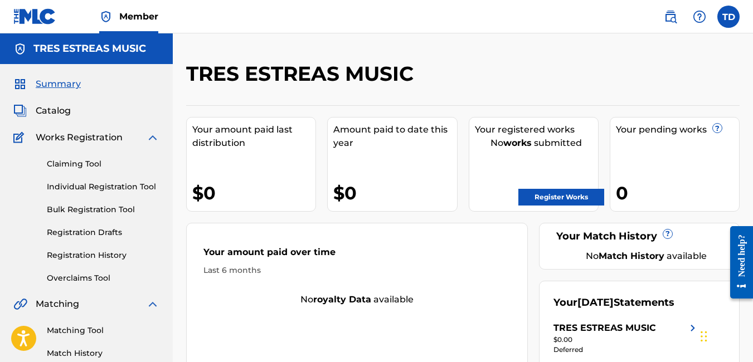
click at [732, 18] on label at bounding box center [728, 17] width 22 height 22
click at [728, 17] on input "TD [PERSON_NAME] [EMAIL_ADDRESS][DOMAIN_NAME] Notification Preferences Profile …" at bounding box center [728, 17] width 0 height 0
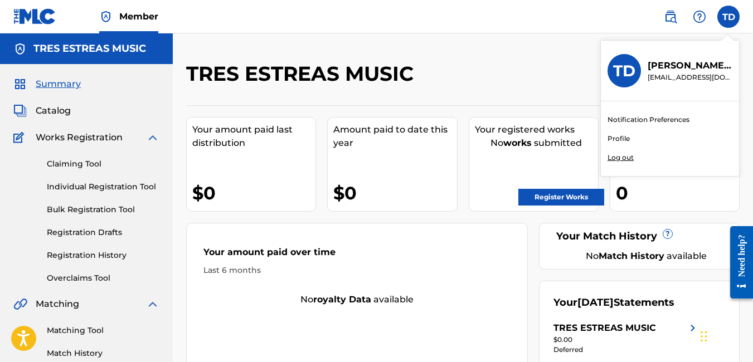
click at [620, 134] on link "Profile" at bounding box center [618, 139] width 22 height 10
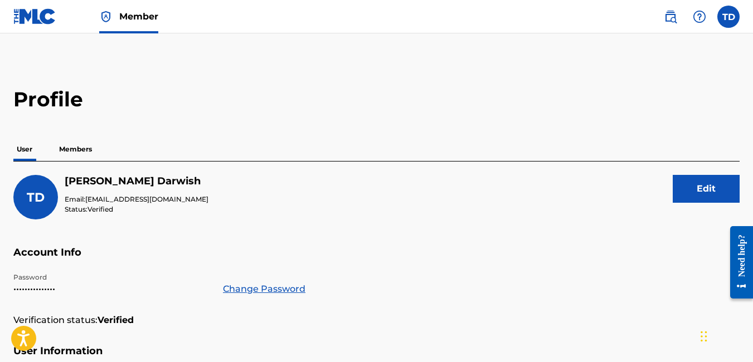
click at [95, 149] on p "Members" at bounding box center [76, 149] width 40 height 23
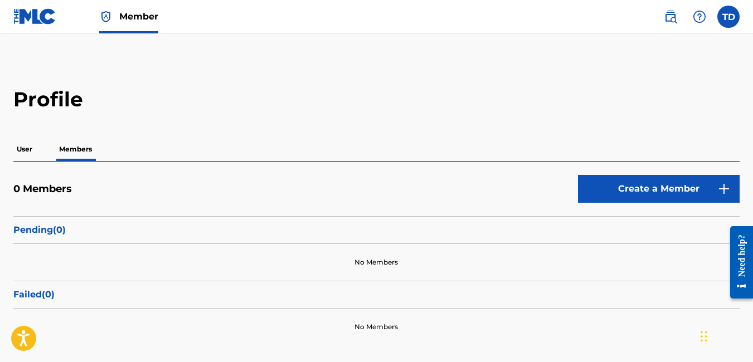
click at [729, 14] on label at bounding box center [728, 17] width 22 height 22
click at [728, 17] on input "TD [PERSON_NAME] [EMAIL_ADDRESS][DOMAIN_NAME] Notification Preferences Profile …" at bounding box center [728, 17] width 0 height 0
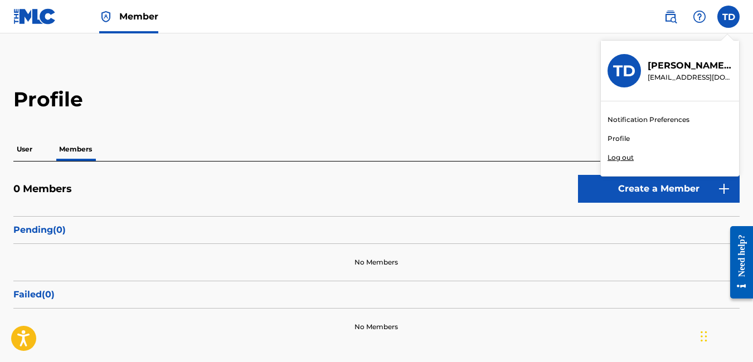
click at [616, 161] on p "Log out" at bounding box center [620, 158] width 26 height 10
click at [728, 17] on input "TD [PERSON_NAME] [EMAIL_ADDRESS][DOMAIN_NAME] Notification Preferences Profile …" at bounding box center [728, 17] width 0 height 0
